Goal: Find specific page/section: Find specific page/section

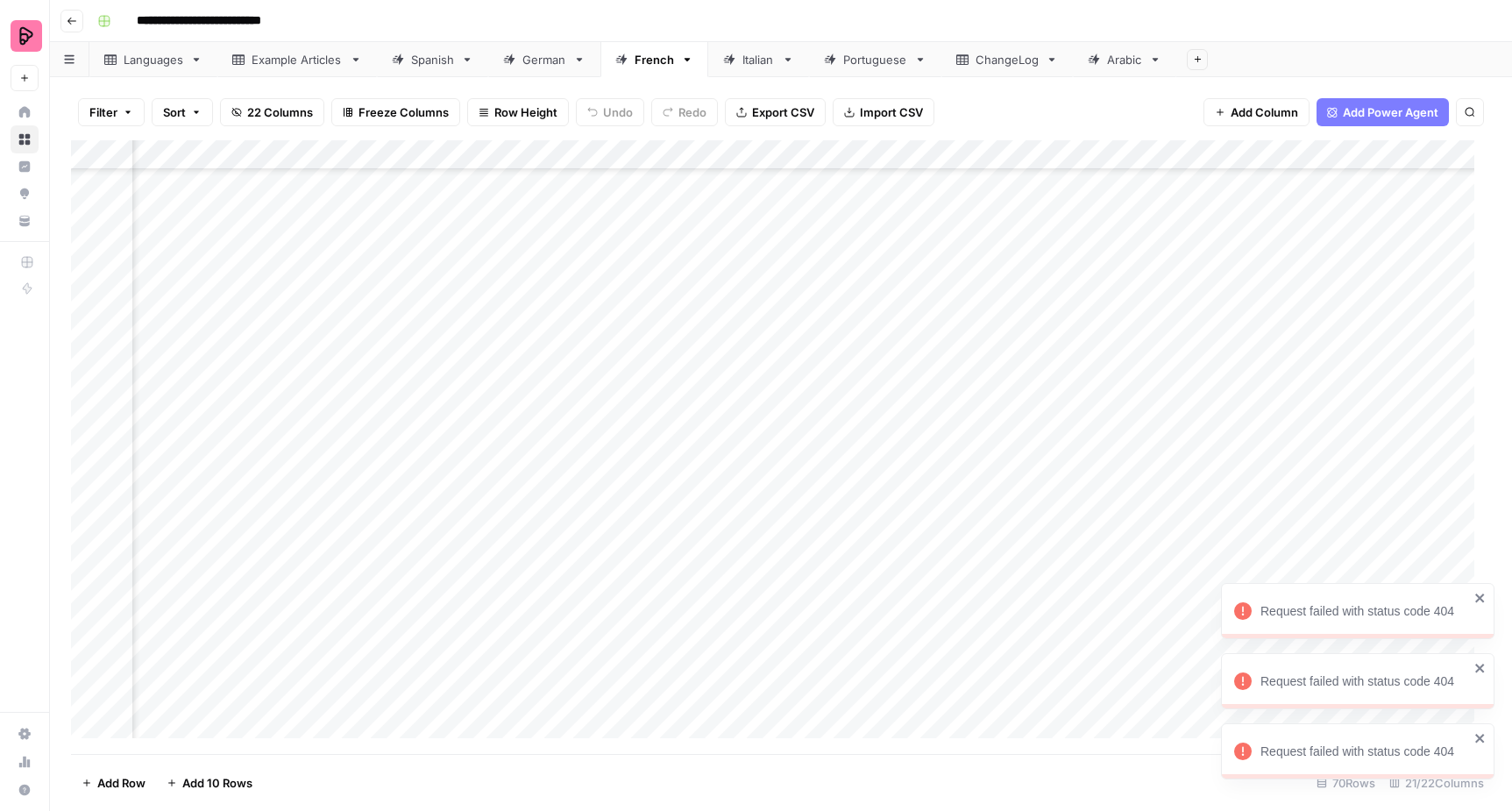
click at [956, 483] on div "Add Column" at bounding box center [781, 446] width 1420 height 614
click at [1019, 63] on div "ChangeLog" at bounding box center [1006, 59] width 63 height 17
click at [442, 67] on div "Spanish" at bounding box center [432, 59] width 43 height 17
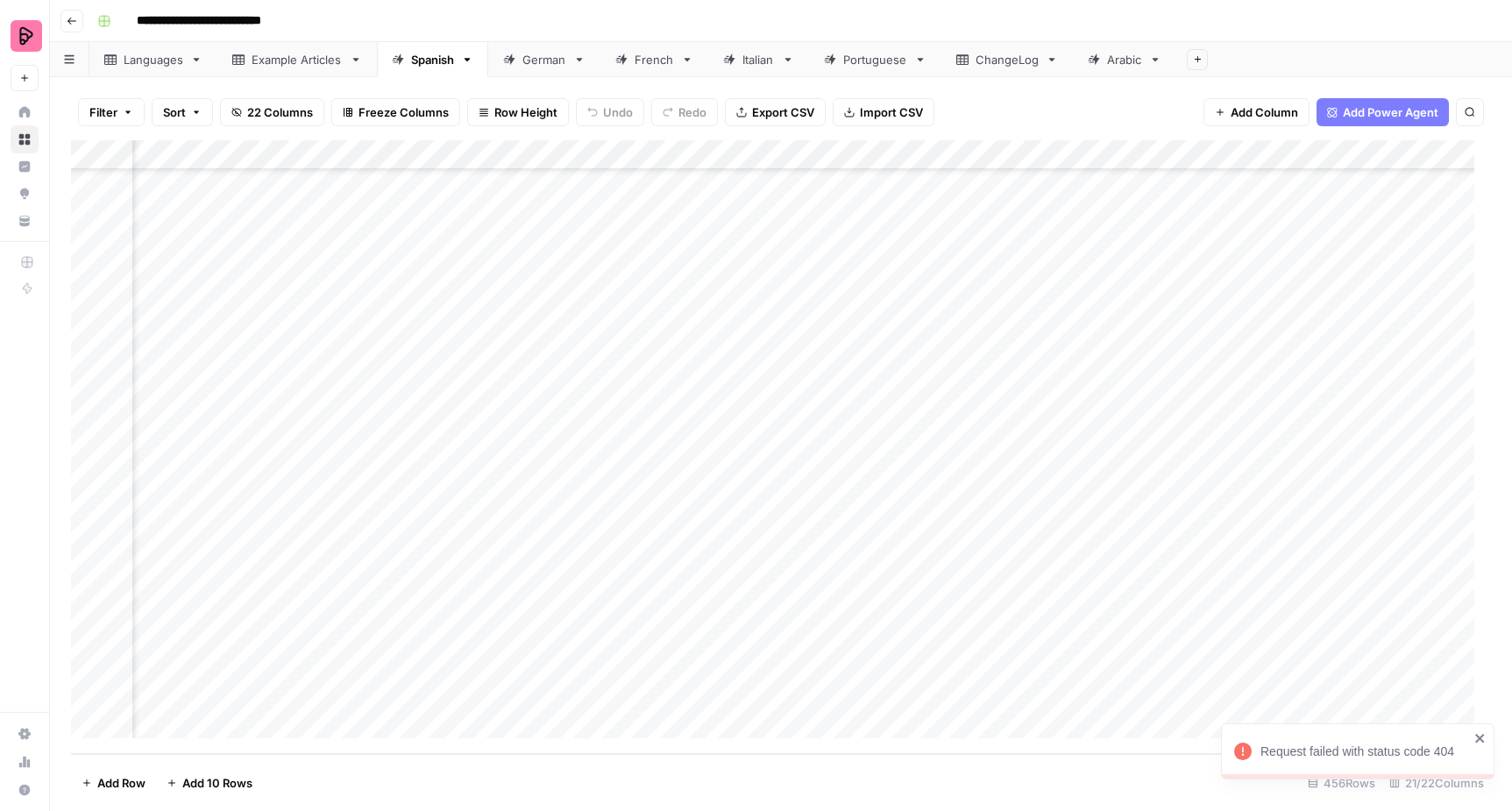
scroll to position [13032, 1958]
click at [659, 56] on div "French" at bounding box center [654, 59] width 39 height 17
click at [759, 72] on link "Italian" at bounding box center [759, 59] width 101 height 35
click at [865, 64] on div "Portuguese" at bounding box center [875, 59] width 64 height 17
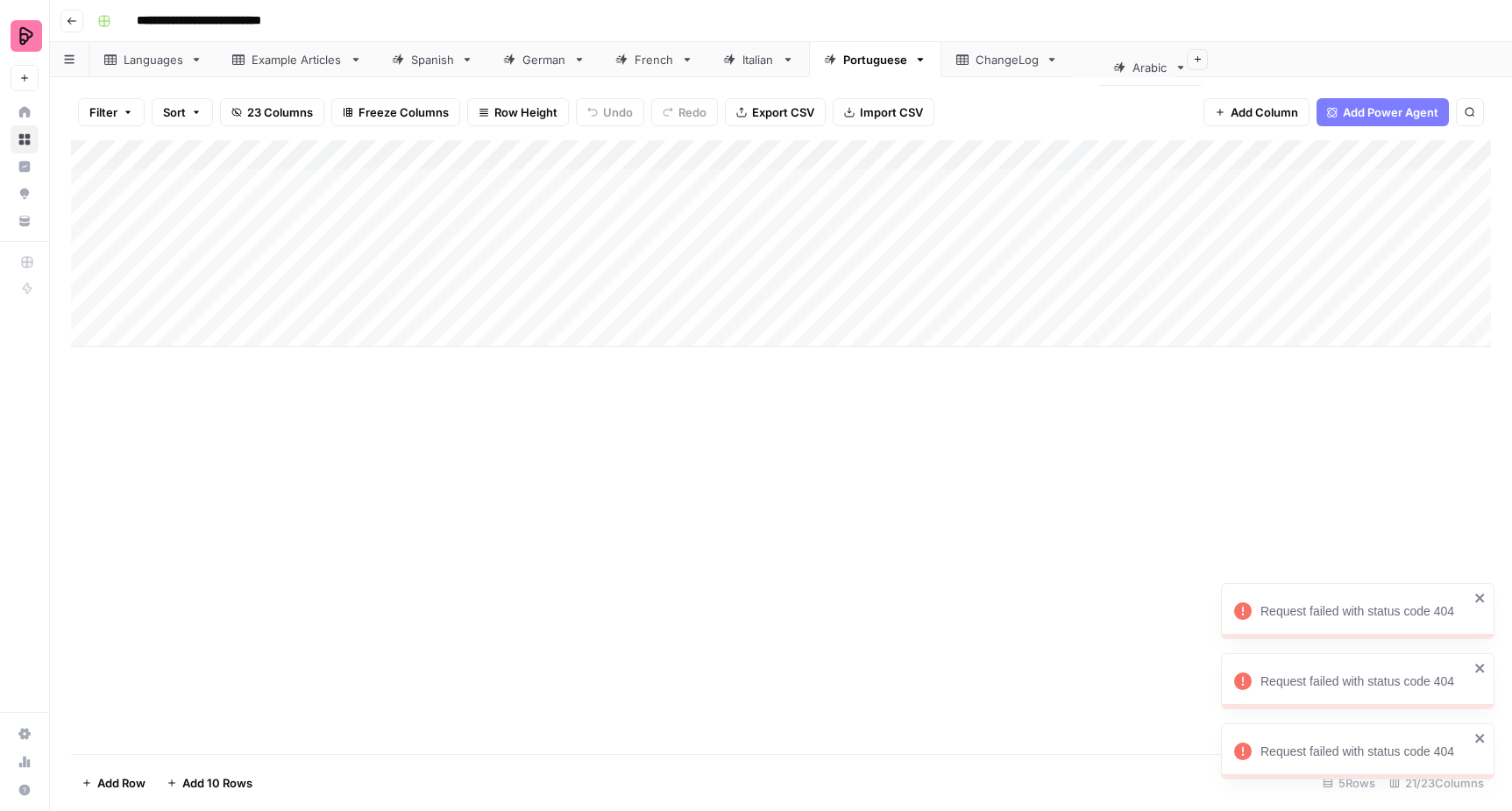
drag, startPoint x: 1141, startPoint y: 68, endPoint x: 1163, endPoint y: 76, distance: 23.4
click at [1163, 76] on div "**********" at bounding box center [781, 405] width 1462 height 811
click at [552, 55] on div "German" at bounding box center [544, 59] width 44 height 17
